Goal: Check status: Check status

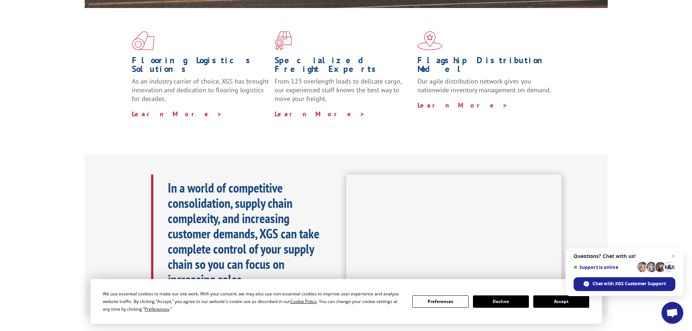
click at [567, 303] on button "Accept" at bounding box center [561, 301] width 56 height 12
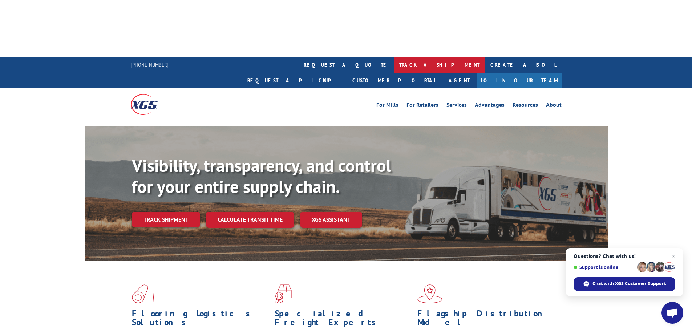
click at [394, 57] on link "track a shipment" at bounding box center [439, 65] width 91 height 16
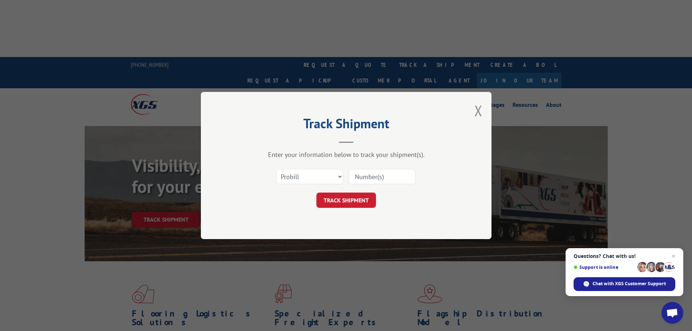
click at [371, 175] on input at bounding box center [382, 176] width 67 height 15
click at [302, 178] on select "Select category... Probill BOL PO" at bounding box center [309, 176] width 67 height 15
click at [315, 180] on select "Select category... Probill BOL PO" at bounding box center [309, 176] width 67 height 15
click at [276, 169] on select "Select category... Probill BOL PO" at bounding box center [309, 176] width 67 height 15
paste input "WG96790882"
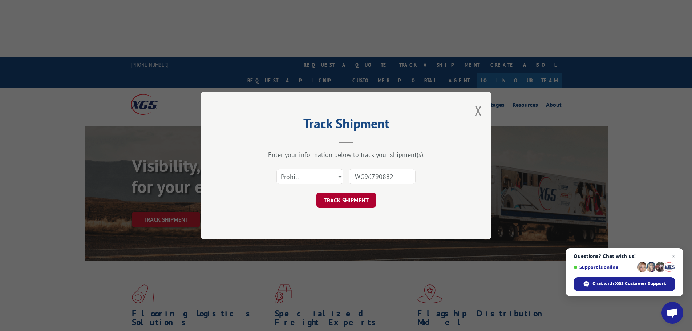
type input "WG96790882"
click at [364, 204] on button "TRACK SHIPMENT" at bounding box center [346, 199] width 60 height 15
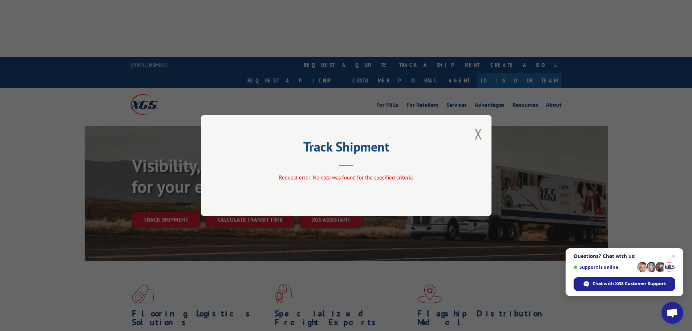
drag, startPoint x: 481, startPoint y: 135, endPoint x: 402, endPoint y: 55, distance: 112.2
click at [480, 135] on button "Close modal" at bounding box center [478, 133] width 8 height 19
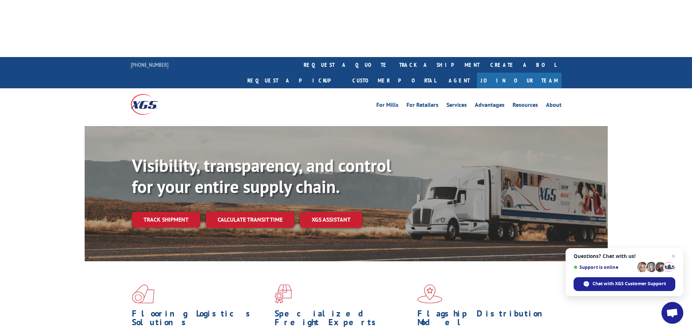
drag, startPoint x: 165, startPoint y: 145, endPoint x: 174, endPoint y: 145, distance: 8.7
click at [166, 212] on link "Track shipment" at bounding box center [166, 219] width 68 height 15
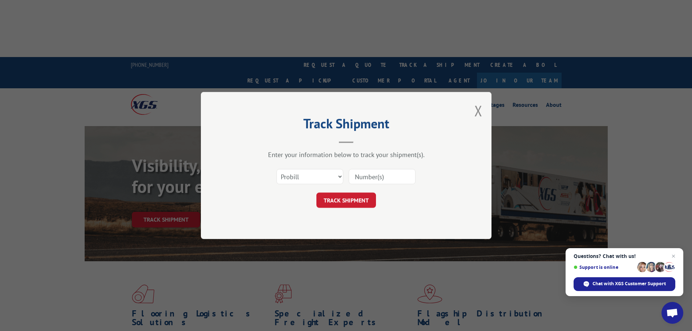
paste input "1002464573"
type input "1002464573"
click at [361, 196] on button "TRACK SHIPMENT" at bounding box center [346, 199] width 60 height 15
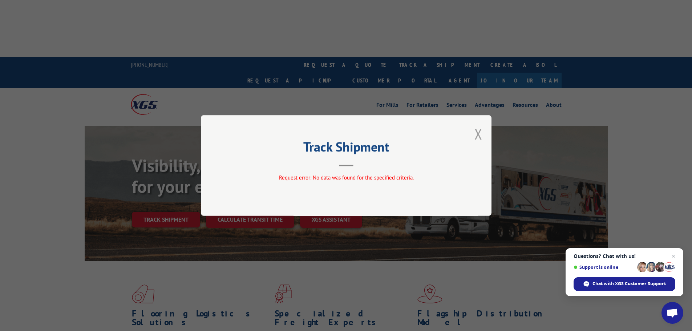
click at [479, 137] on button "Close modal" at bounding box center [478, 133] width 8 height 19
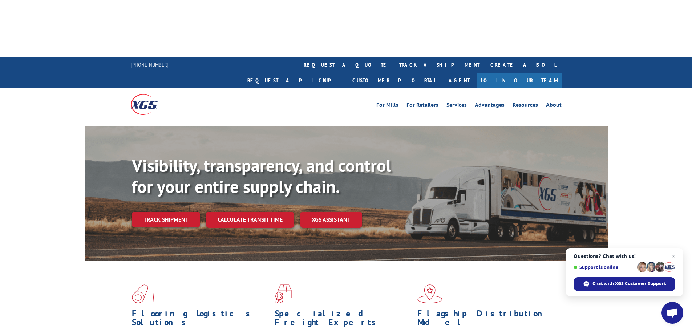
drag, startPoint x: 156, startPoint y: 144, endPoint x: 169, endPoint y: 146, distance: 12.8
click at [157, 212] on link "Track shipment" at bounding box center [166, 219] width 68 height 15
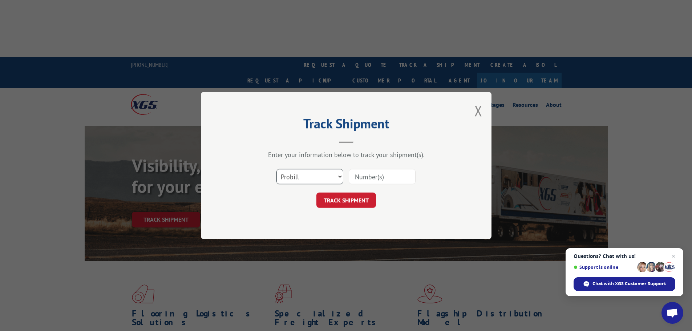
click at [302, 171] on select "Select category... Probill BOL PO" at bounding box center [309, 176] width 67 height 15
select select "bol"
click at [276, 169] on select "Select category... Probill BOL PO" at bounding box center [309, 176] width 67 height 15
paste input "1002464573"
type input "1002464573"
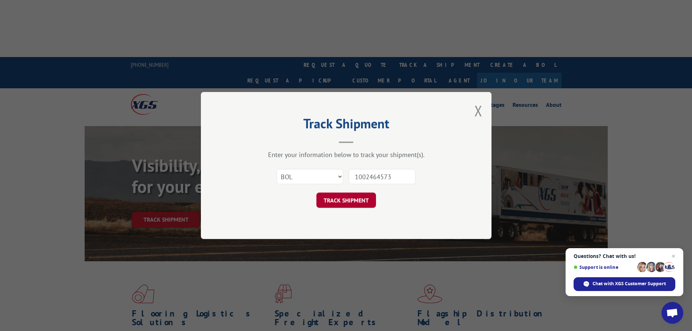
click at [370, 201] on button "TRACK SHIPMENT" at bounding box center [346, 199] width 60 height 15
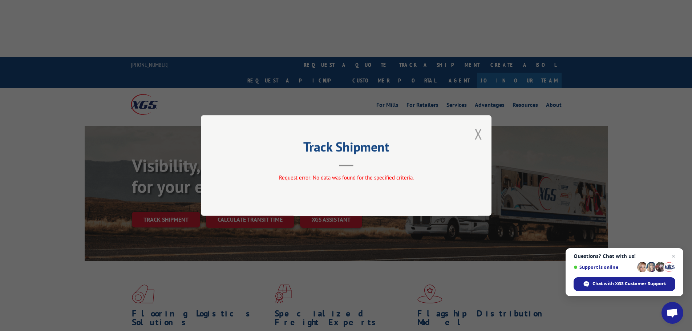
click at [480, 136] on button "Close modal" at bounding box center [478, 133] width 8 height 19
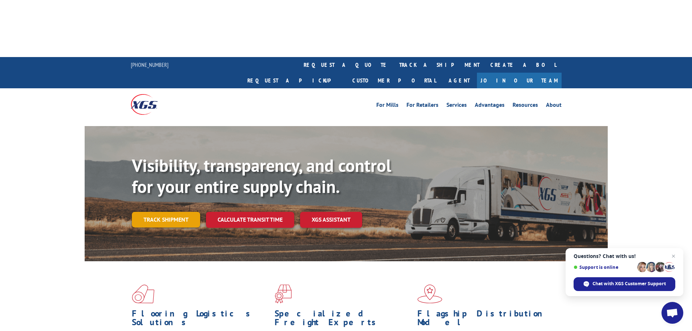
click at [191, 212] on link "Track shipment" at bounding box center [166, 219] width 68 height 15
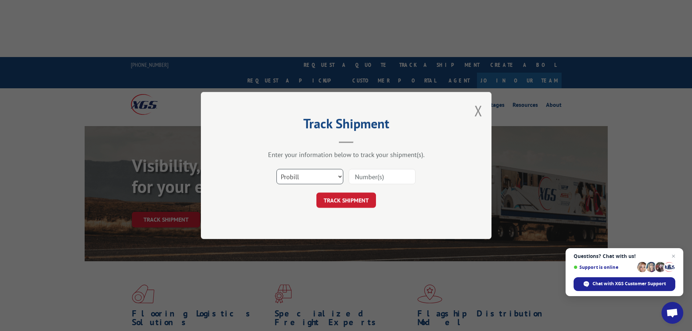
click at [325, 171] on select "Select category... Probill BOL PO" at bounding box center [309, 176] width 67 height 15
select select "po"
click at [276, 169] on select "Select category... Probill BOL PO" at bounding box center [309, 176] width 67 height 15
paste input "1002464573"
type input "1002464573"
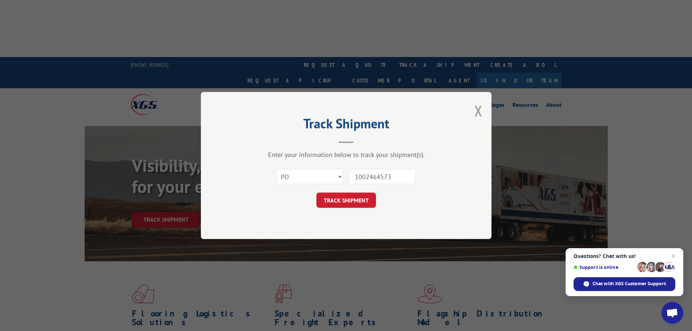
click button "TRACK SHIPMENT" at bounding box center [346, 199] width 60 height 15
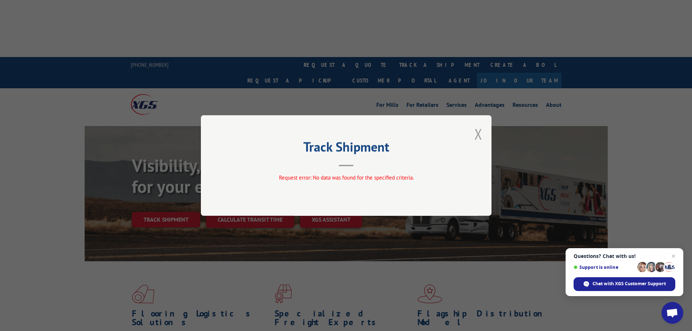
click at [477, 133] on button "Close modal" at bounding box center [478, 133] width 8 height 19
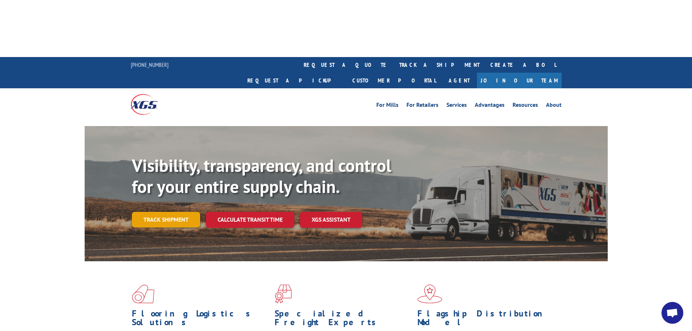
click at [165, 212] on link "Track shipment" at bounding box center [166, 219] width 68 height 15
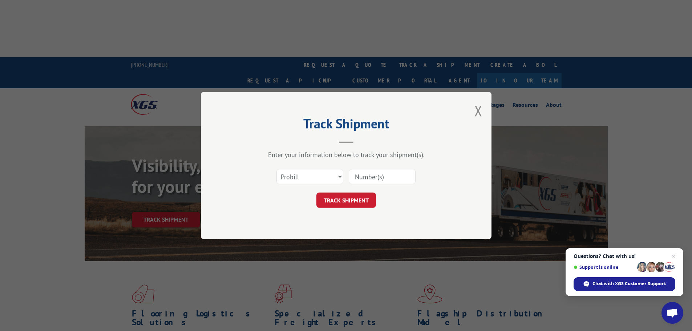
paste input "WG96790882"
type input "WG96790882"
click at [349, 203] on button "TRACK SHIPMENT" at bounding box center [346, 199] width 60 height 15
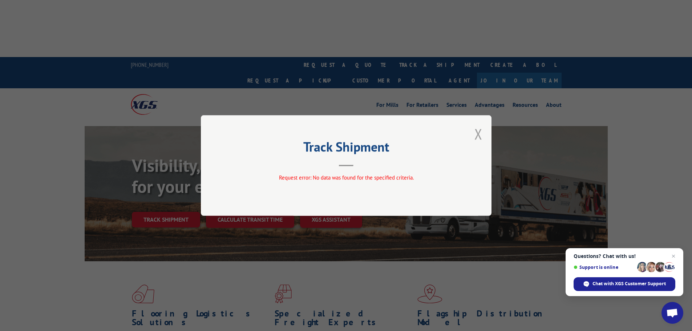
click at [477, 133] on button "Close modal" at bounding box center [478, 133] width 8 height 19
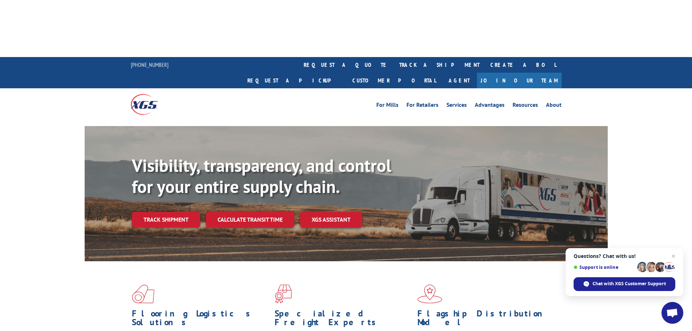
click at [156, 212] on link "Track shipment" at bounding box center [166, 219] width 68 height 15
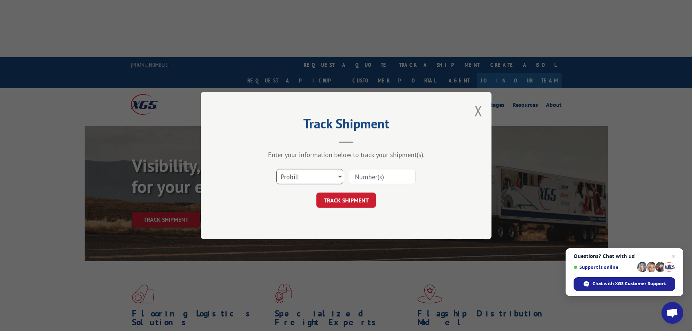
click at [301, 179] on select "Select category... Probill BOL PO" at bounding box center [309, 176] width 67 height 15
select select "bol"
click at [276, 169] on select "Select category... Probill BOL PO" at bounding box center [309, 176] width 67 height 15
click at [364, 180] on input at bounding box center [382, 176] width 67 height 15
paste input "WG96790882"
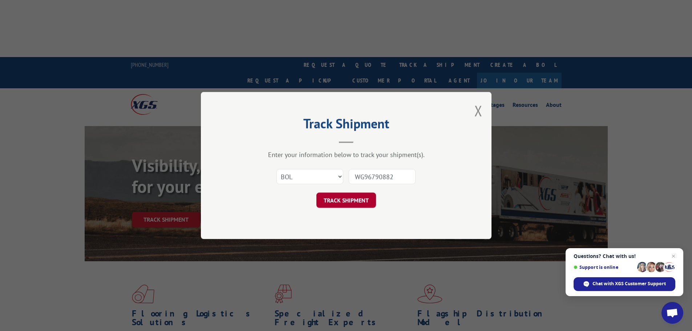
type input "WG96790882"
click at [363, 198] on button "TRACK SHIPMENT" at bounding box center [346, 199] width 60 height 15
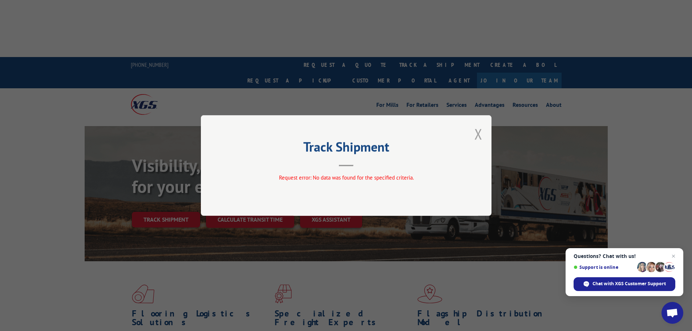
click at [476, 133] on button "Close modal" at bounding box center [478, 133] width 8 height 19
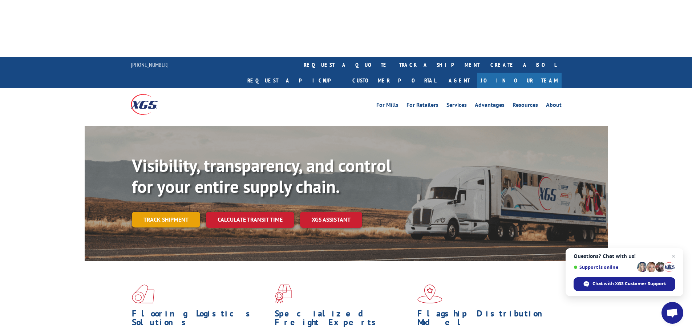
click at [160, 212] on link "Track shipment" at bounding box center [166, 219] width 68 height 15
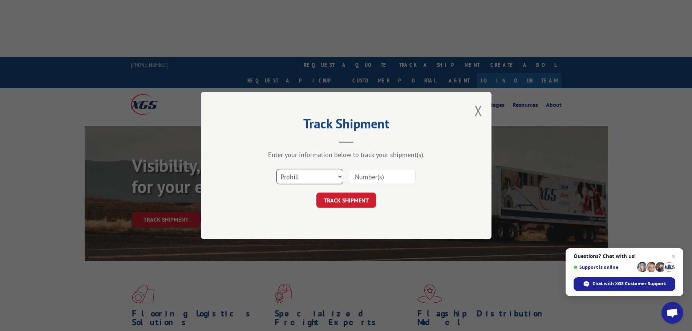
click at [309, 173] on select "Select category... Probill BOL PO" at bounding box center [309, 176] width 67 height 15
select select "po"
click at [276, 169] on select "Select category... Probill BOL PO" at bounding box center [309, 176] width 67 height 15
click at [386, 179] on input at bounding box center [382, 176] width 67 height 15
paste input "WG96790882"
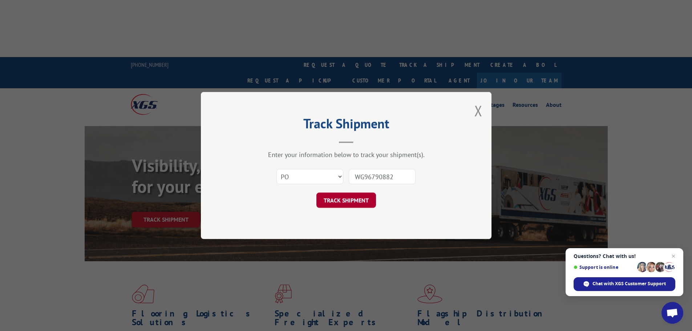
type input "WG96790882"
click at [354, 196] on button "TRACK SHIPMENT" at bounding box center [346, 199] width 60 height 15
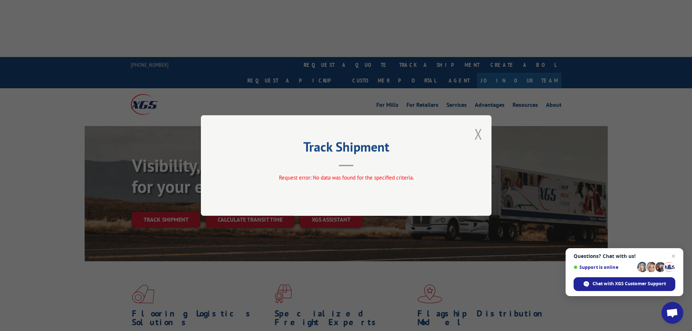
click at [479, 134] on button "Close modal" at bounding box center [478, 133] width 8 height 19
